Goal: Task Accomplishment & Management: Manage account settings

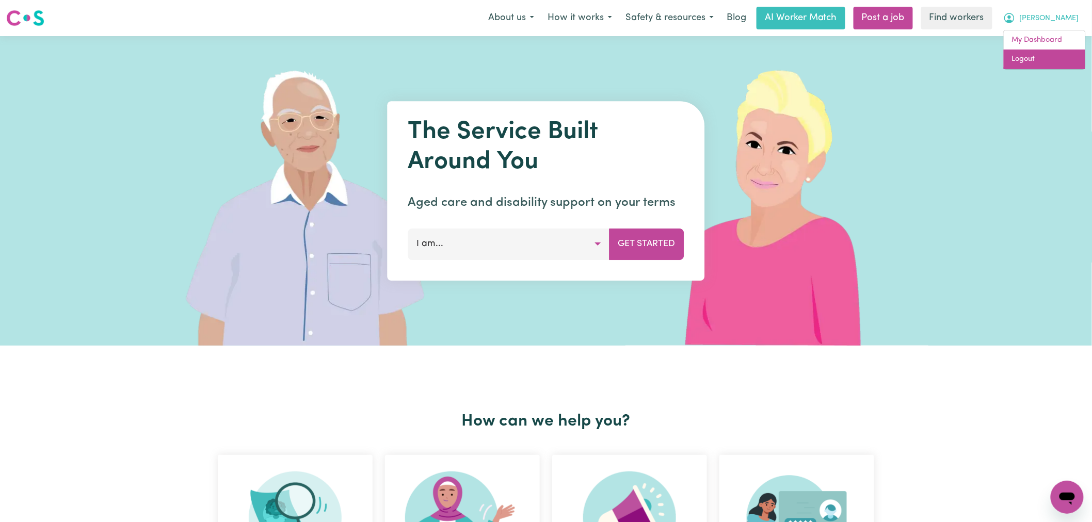
click at [1047, 67] on link "Logout" at bounding box center [1044, 60] width 82 height 20
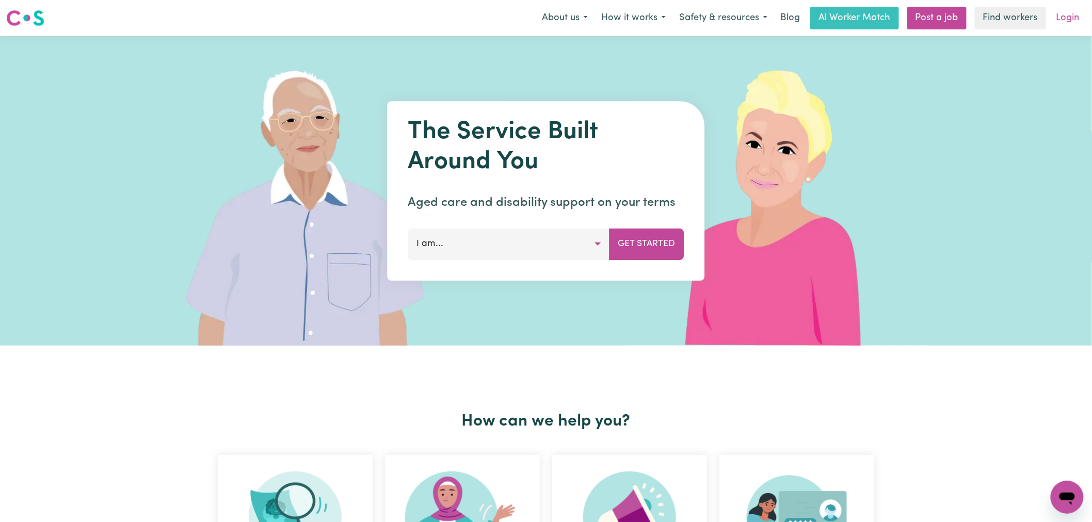
click at [1071, 20] on link "Login" at bounding box center [1068, 18] width 36 height 23
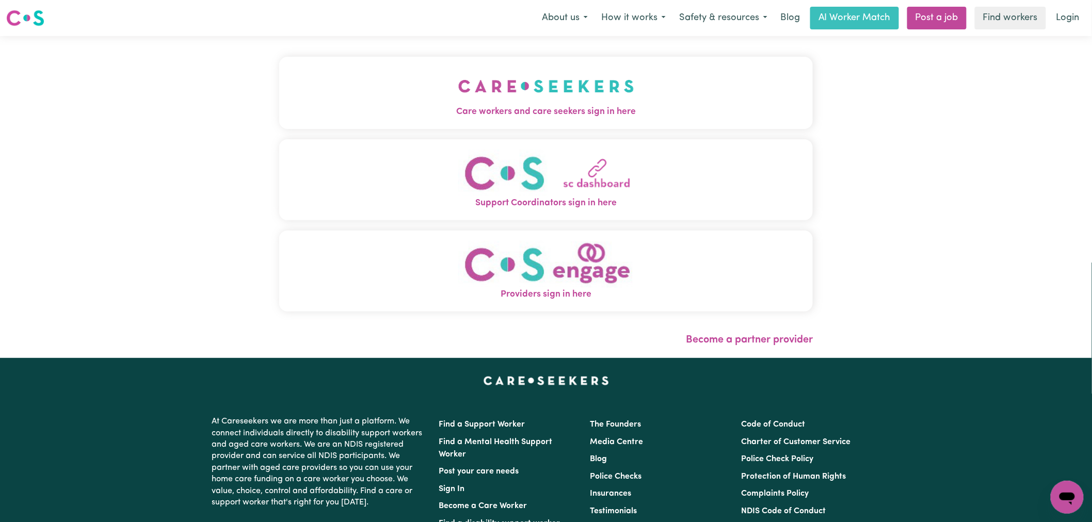
click at [265, 41] on div "Care workers and care seekers sign in here Support Coordinators sign in here Pr…" at bounding box center [546, 197] width 1092 height 322
click at [329, 96] on button "Care workers and care seekers sign in here" at bounding box center [545, 93] width 533 height 72
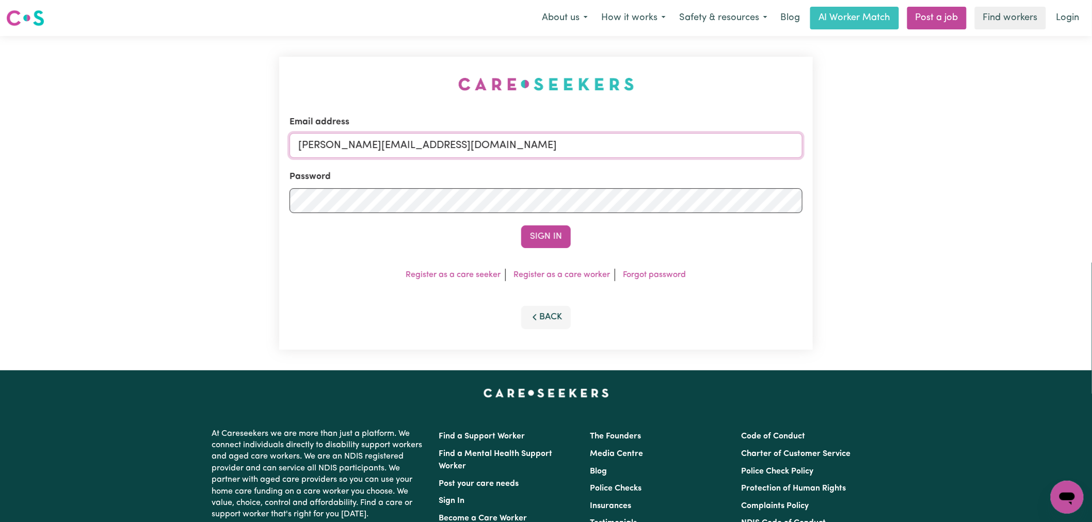
click at [471, 143] on input "[PERSON_NAME][EMAIL_ADDRESS][DOMAIN_NAME]" at bounding box center [545, 145] width 513 height 25
drag, startPoint x: 492, startPoint y: 147, endPoint x: 351, endPoint y: 141, distance: 141.0
click at [351, 141] on input "[EMAIL_ADDRESS][PERSON_NAME][DOMAIN_NAME]" at bounding box center [545, 145] width 513 height 25
type input "[EMAIL_ADDRESS][PERSON_NAME][DOMAIN_NAME]"
click at [521, 225] on button "Sign In" at bounding box center [546, 236] width 50 height 23
